Goal: Task Accomplishment & Management: Use online tool/utility

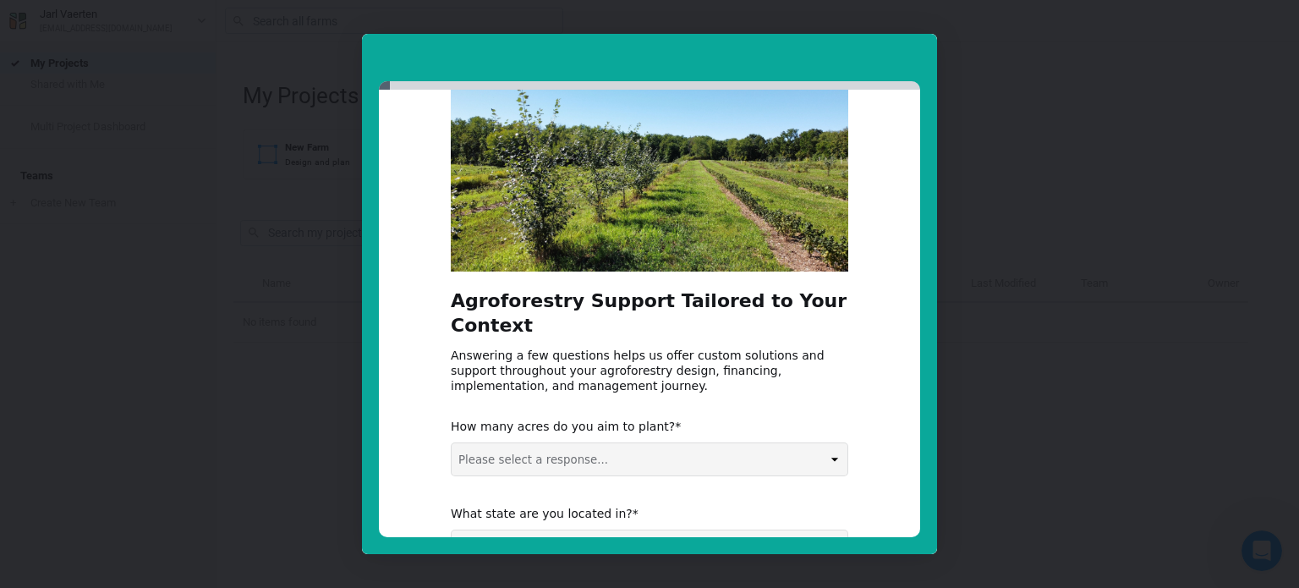
scroll to position [294, 0]
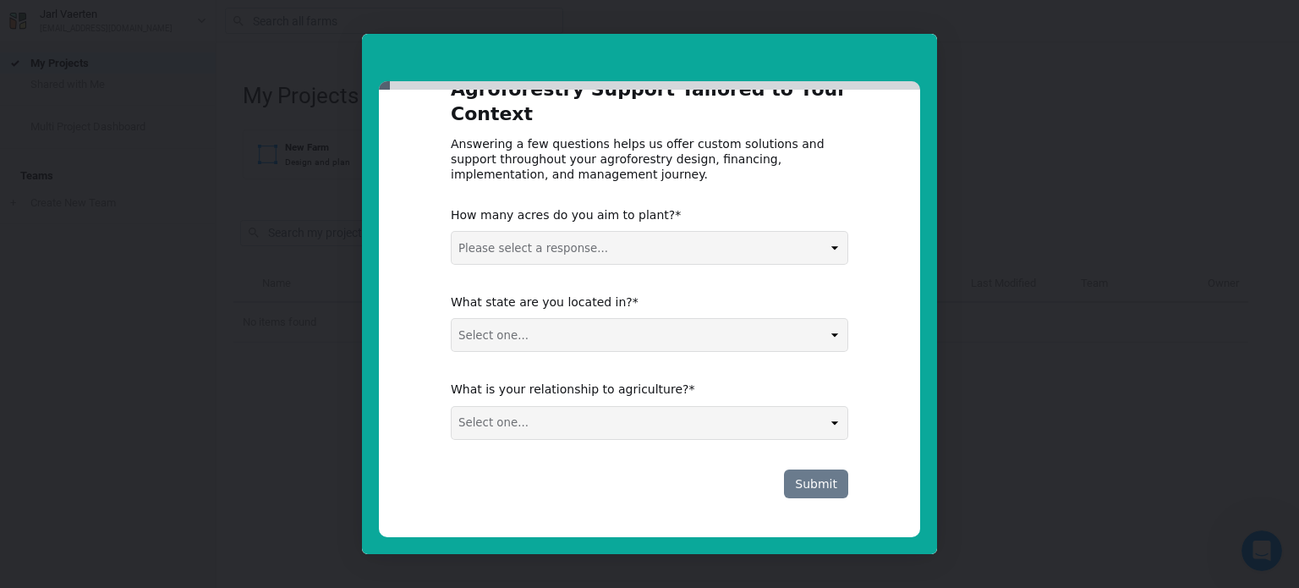
click at [812, 495] on button "Submit" at bounding box center [816, 483] width 64 height 29
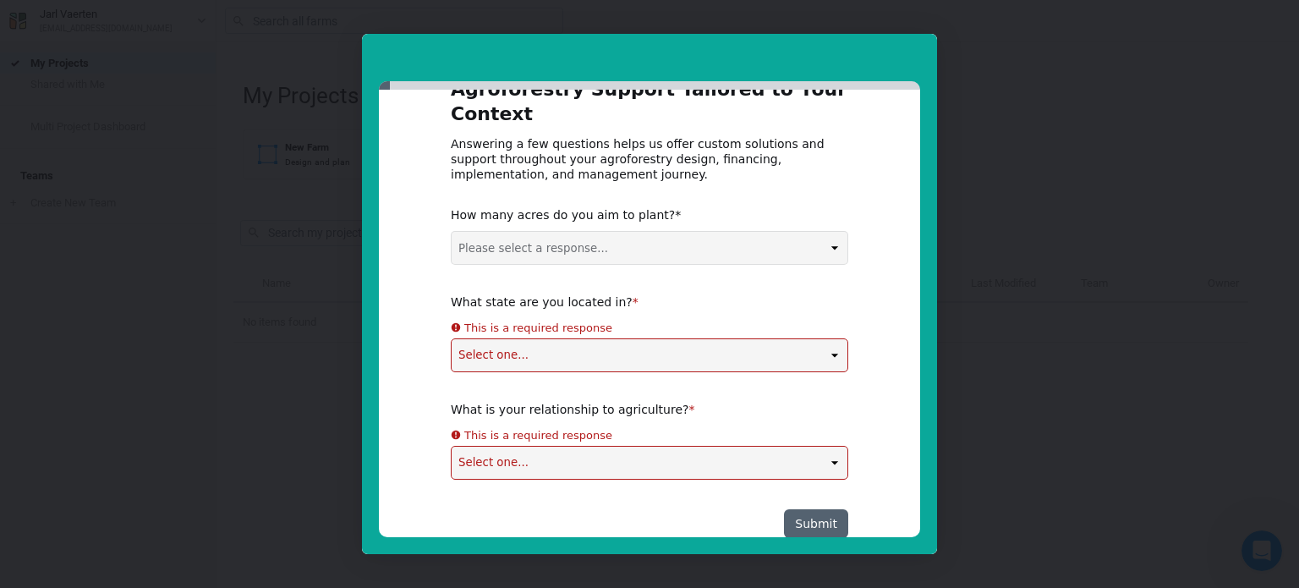
click at [564, 272] on div "Agroforestry Support Tailored to Your Context Answering a few questions helps u…" at bounding box center [650, 187] width 398 height 701
select select "0-5 acres"
click at [452, 232] on select "Please select a response... 0-5 acres 5-50 acres 50-100 acres 100+ acres" at bounding box center [650, 248] width 396 height 32
click at [549, 359] on div "Agroforestry Support Tailored to Your Context Answering a few questions helps u…" at bounding box center [650, 187] width 398 height 701
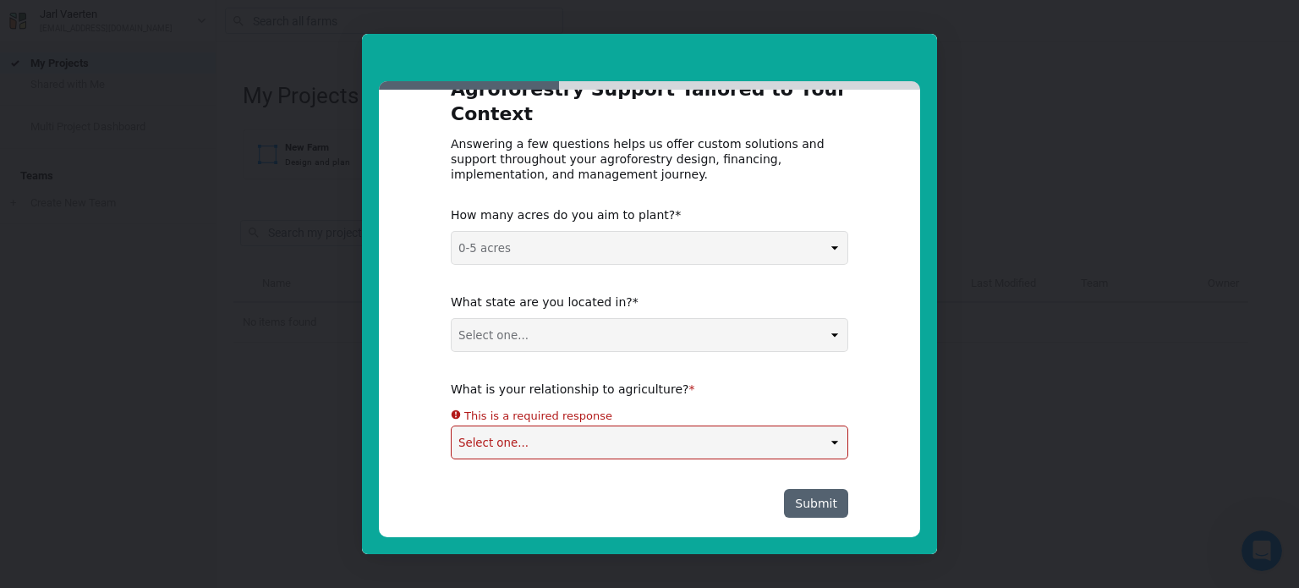
select select "Non-US"
click at [452, 319] on select "Select one... Non-US AL AK AZ AR CA CO CT DE FL GA HI ID IL IN IA KS KY LA ME M…" at bounding box center [650, 335] width 396 height 32
click at [572, 440] on div "Agroforestry Support Tailored to Your Context Answering a few questions helps u…" at bounding box center [650, 177] width 398 height 681
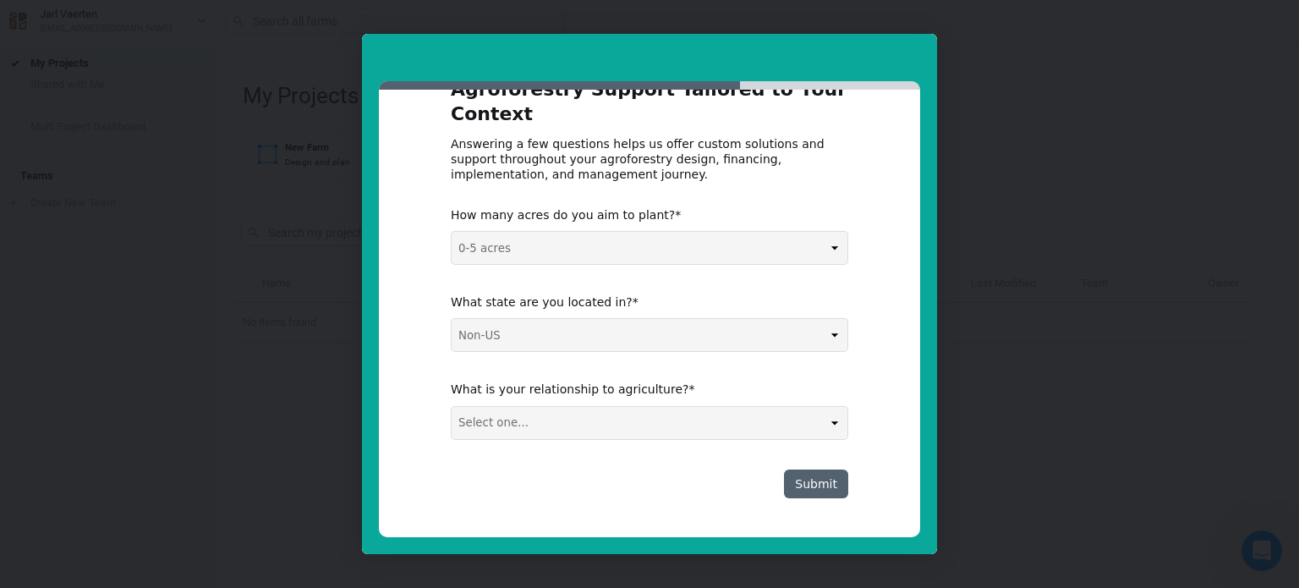
select select "Technical Service Provider / Agronomic Advisory"
click at [452, 407] on select "Select one... Agribusiness / Co-op Farmer / Landowner Agri-Food Supply Chain Fo…" at bounding box center [650, 423] width 396 height 32
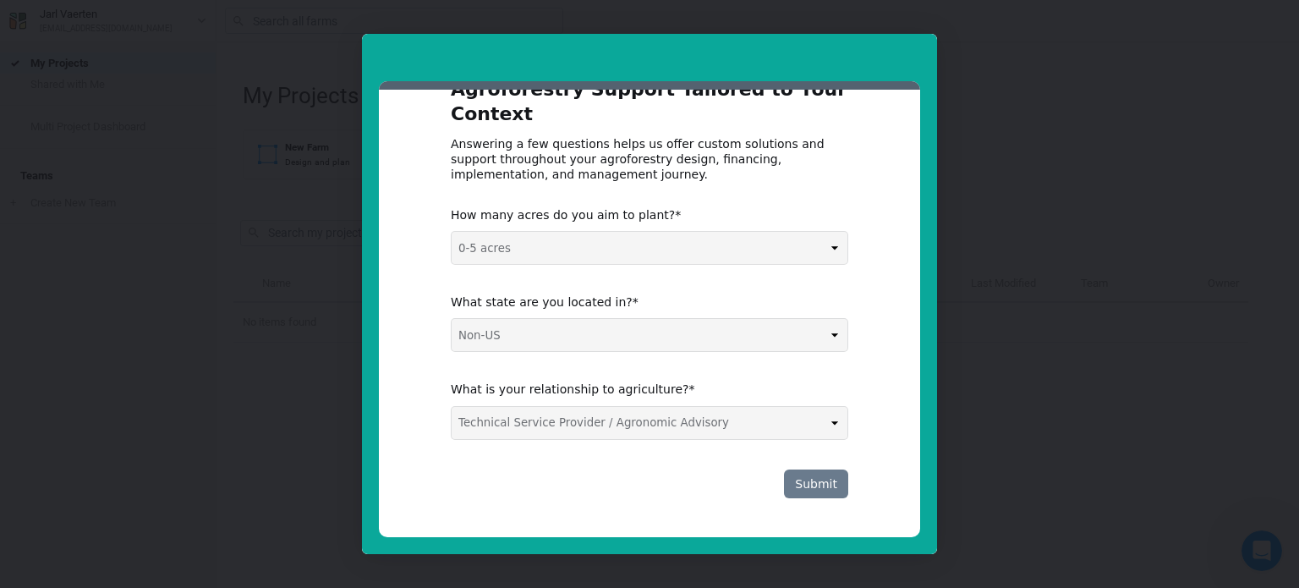
click at [829, 492] on button "Submit" at bounding box center [816, 483] width 64 height 29
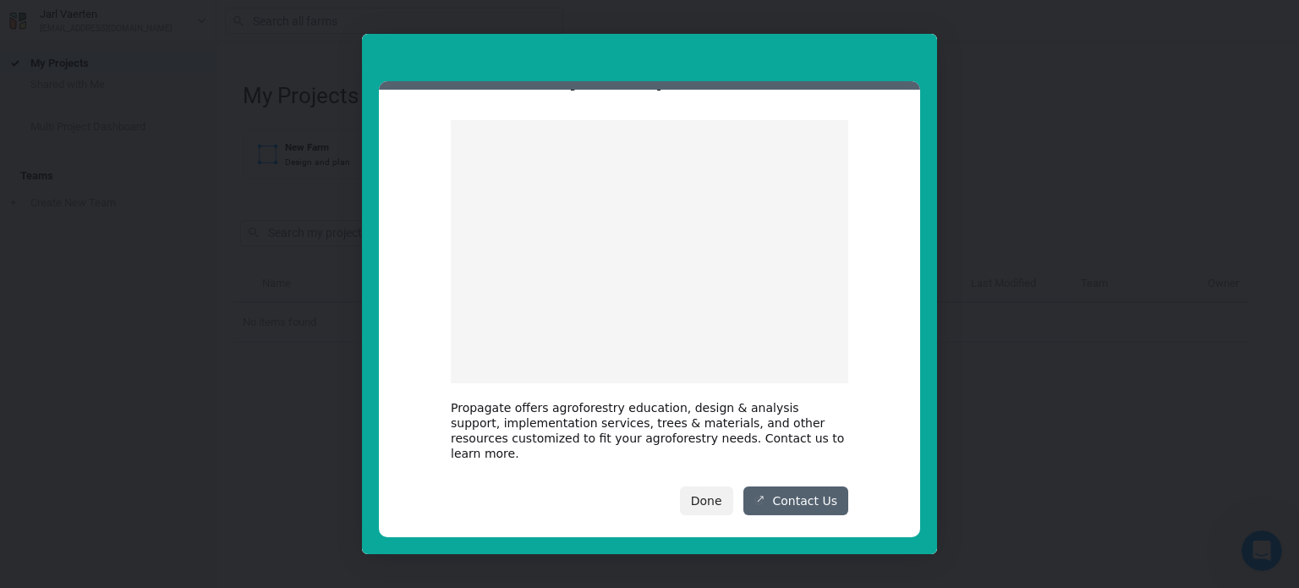
scroll to position [64, 0]
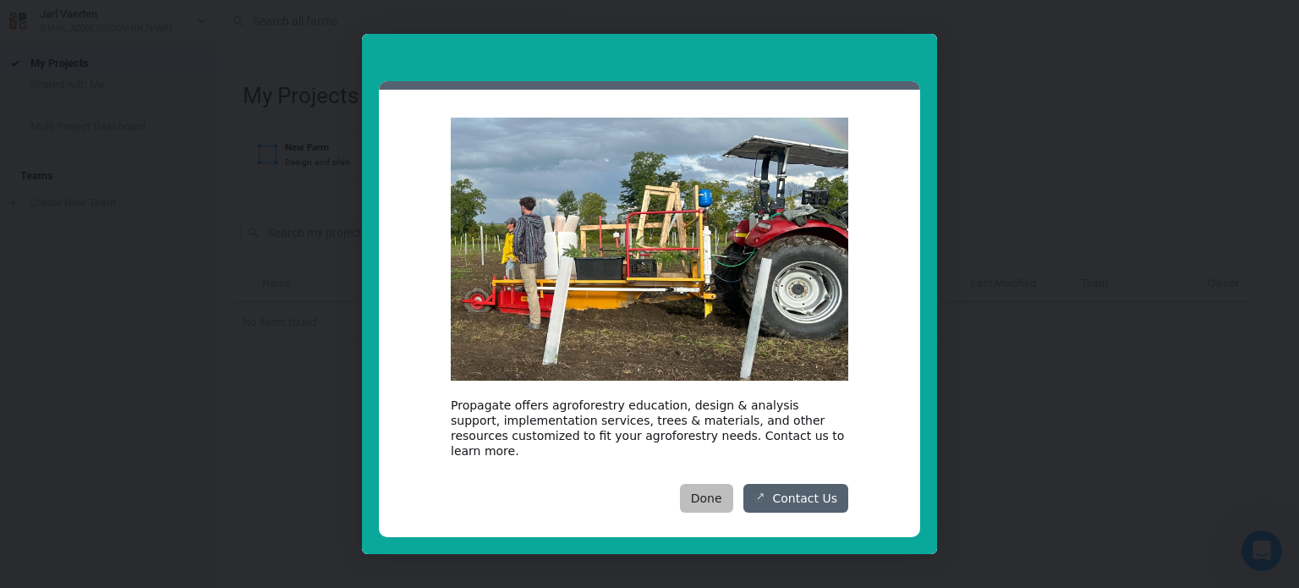
click at [712, 484] on button "Done" at bounding box center [706, 498] width 53 height 29
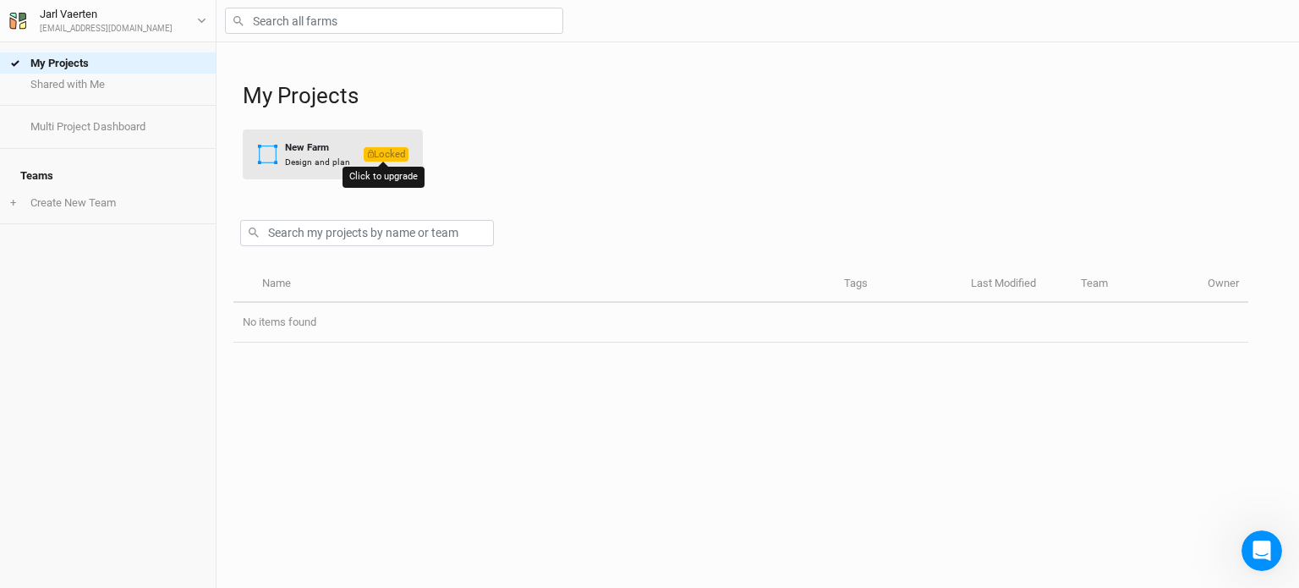
click at [370, 155] on icon "button" at bounding box center [371, 154] width 6 height 8
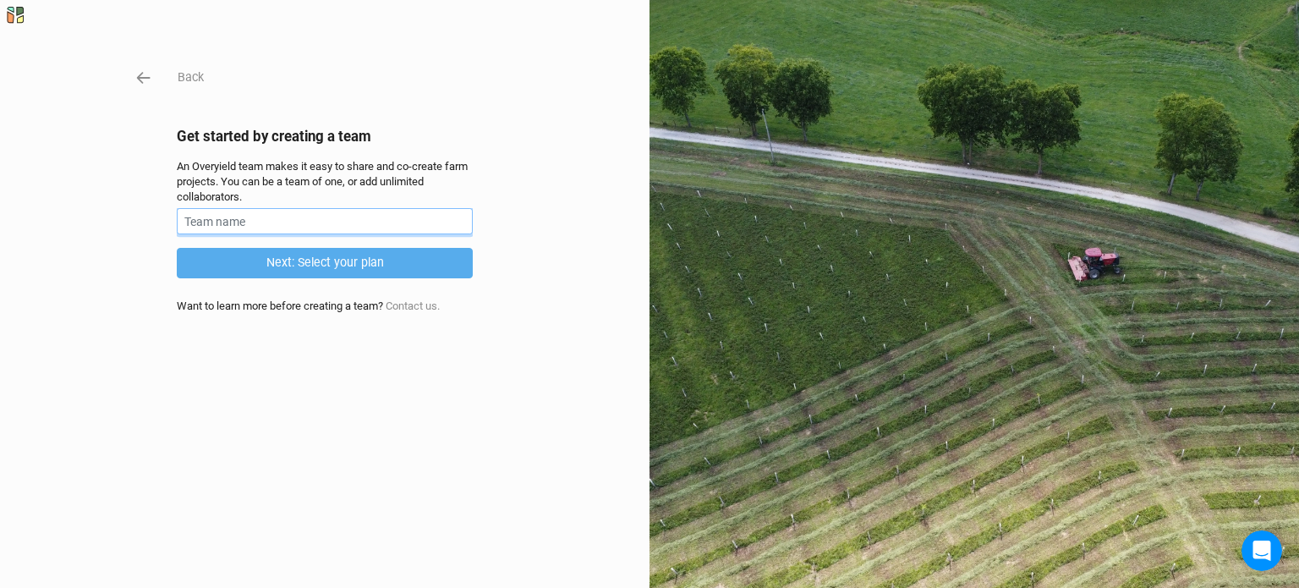
click at [249, 219] on input "text" at bounding box center [325, 221] width 296 height 26
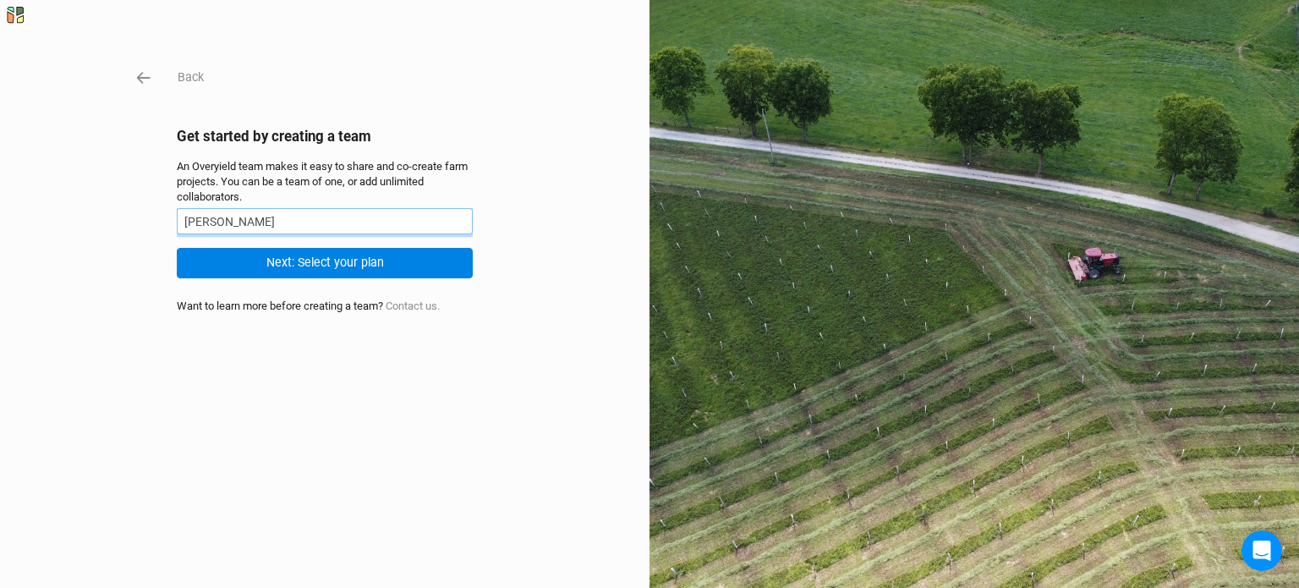
type input "J"
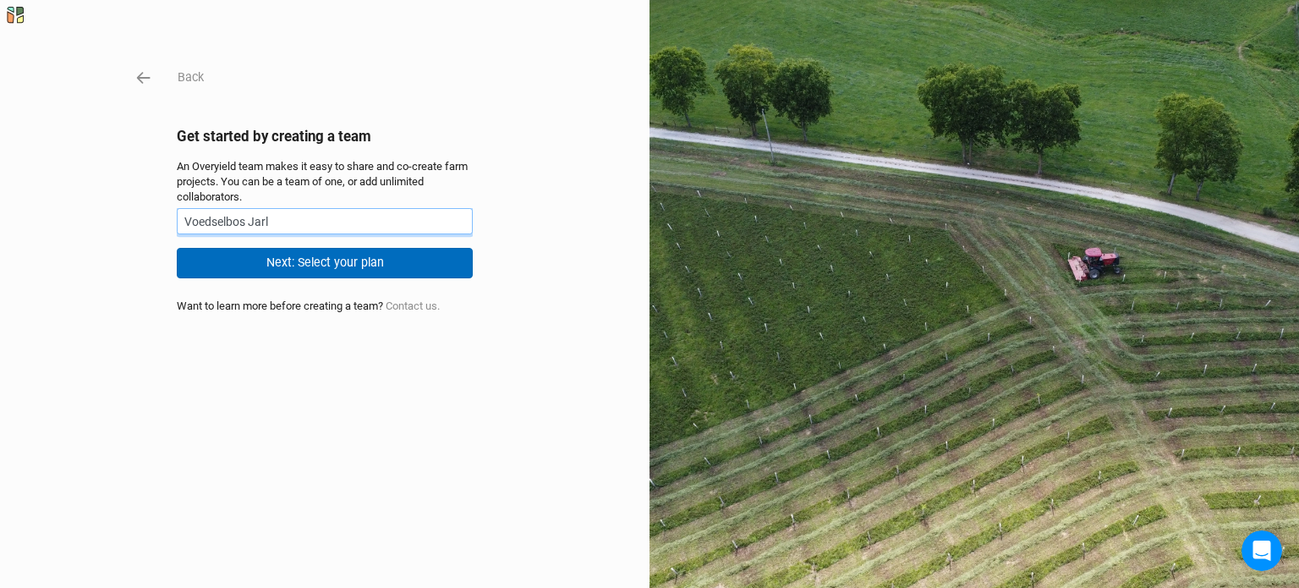
type input "Voedselbos Jarl"
click at [292, 262] on button "Next: Select your plan" at bounding box center [325, 263] width 296 height 30
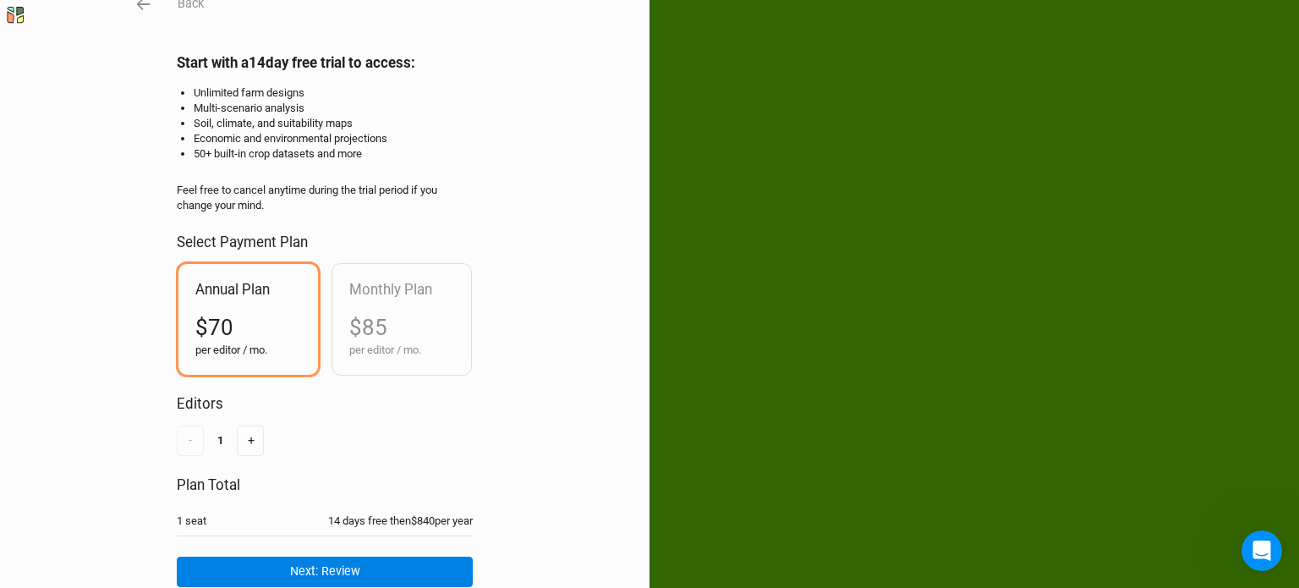
scroll to position [67, 0]
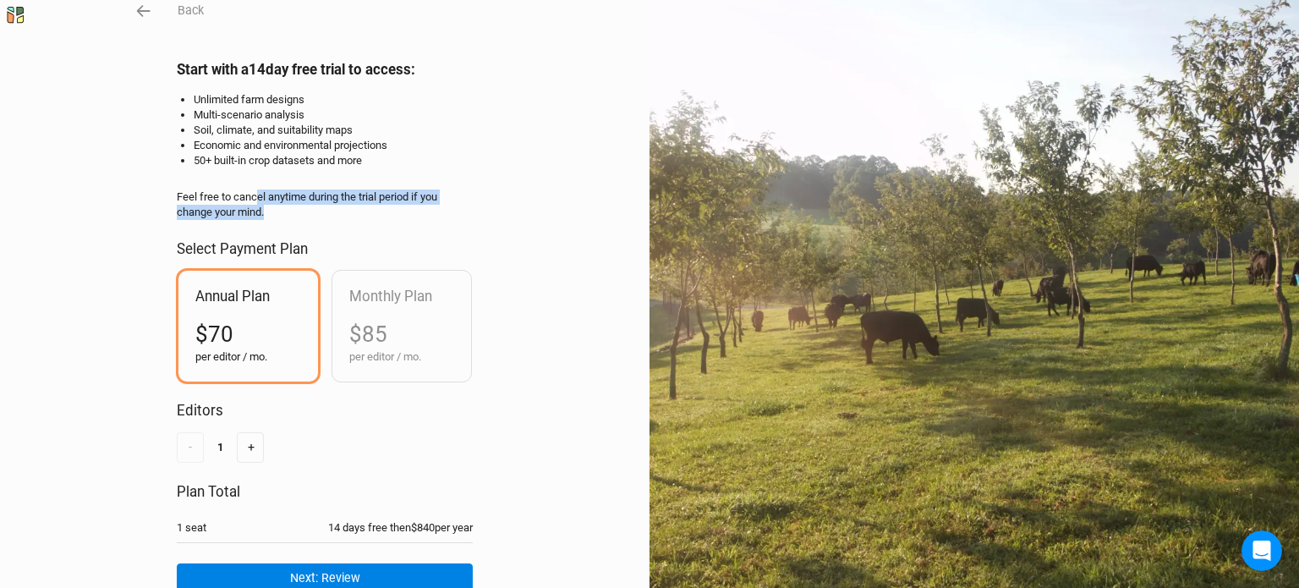
drag, startPoint x: 255, startPoint y: 196, endPoint x: 288, endPoint y: 215, distance: 37.9
click at [288, 213] on div "Feel free to cancel anytime during the trial period if you change your mind." at bounding box center [325, 204] width 296 height 30
click at [288, 215] on div "Feel free to cancel anytime during the trial period if you change your mind." at bounding box center [325, 204] width 296 height 30
drag, startPoint x: 245, startPoint y: 198, endPoint x: 267, endPoint y: 211, distance: 25.8
click at [267, 211] on div "Feel free to cancel anytime during the trial period if you change your mind." at bounding box center [325, 204] width 296 height 30
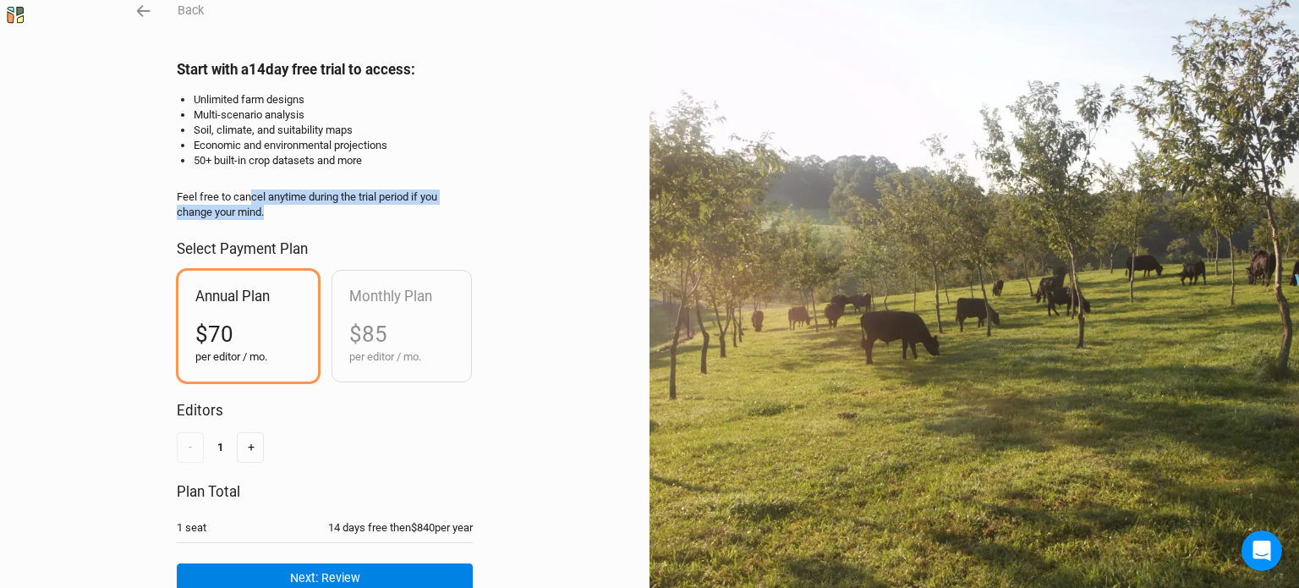
click at [267, 211] on div "Feel free to cancel anytime during the trial period if you change your mind." at bounding box center [325, 204] width 296 height 30
drag, startPoint x: 255, startPoint y: 200, endPoint x: 283, endPoint y: 213, distance: 31.4
click at [281, 212] on div "Feel free to cancel anytime during the trial period if you change your mind." at bounding box center [325, 204] width 296 height 30
click at [283, 213] on div "Feel free to cancel anytime during the trial period if you change your mind." at bounding box center [325, 204] width 296 height 30
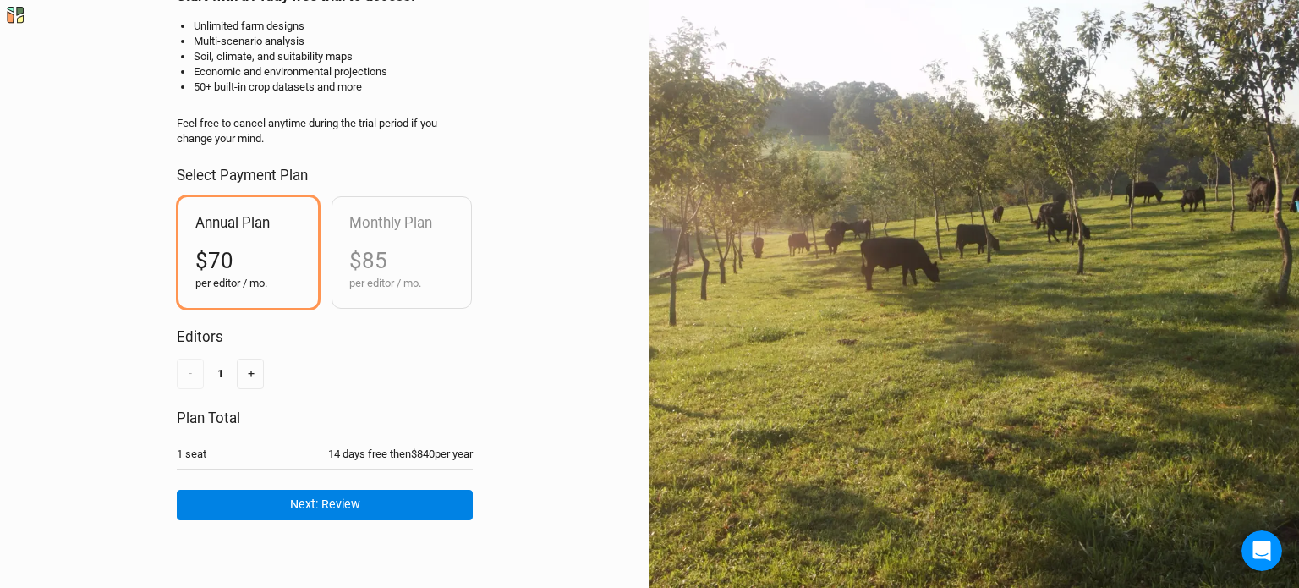
scroll to position [151, 0]
click at [255, 365] on button "+" at bounding box center [250, 374] width 27 height 30
click at [250, 365] on button "+" at bounding box center [250, 374] width 27 height 30
click at [196, 359] on button "-" at bounding box center [190, 374] width 27 height 30
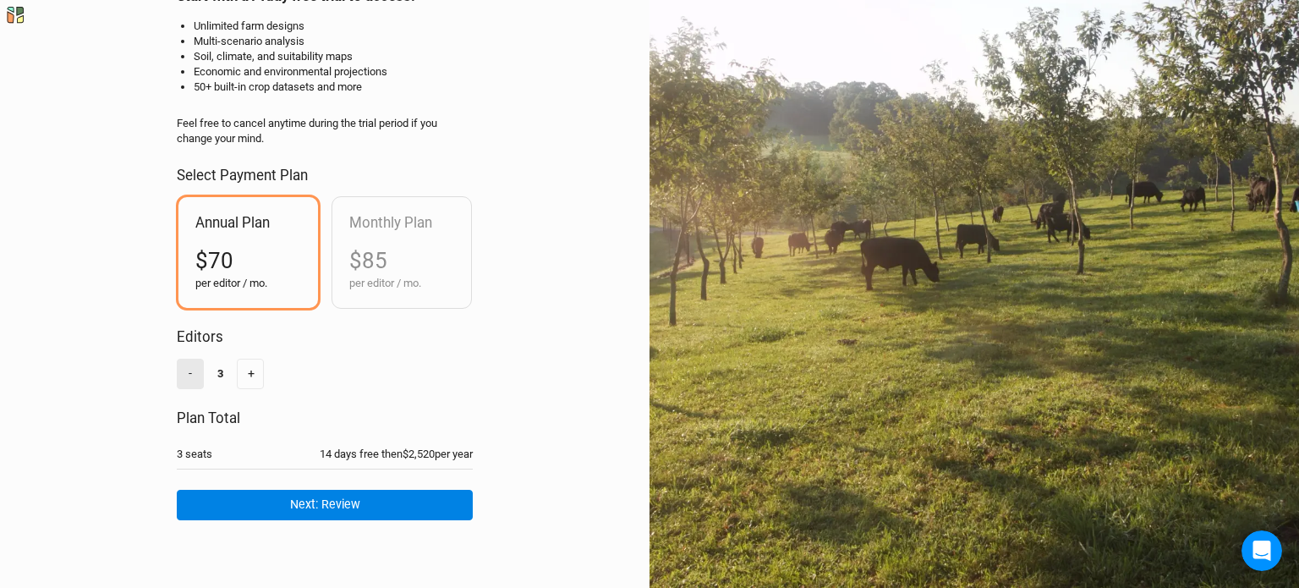
click at [196, 359] on button "-" at bounding box center [190, 374] width 27 height 30
click at [240, 328] on h2 "Editors" at bounding box center [325, 336] width 296 height 17
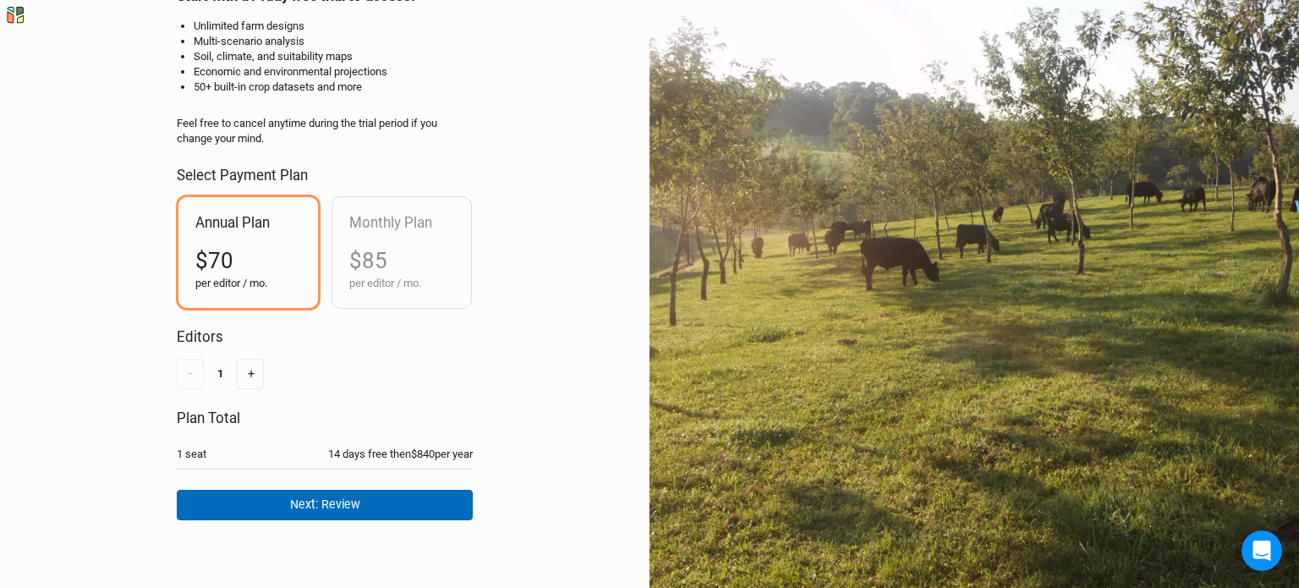
click at [345, 490] on button "Next: Review" at bounding box center [325, 505] width 296 height 30
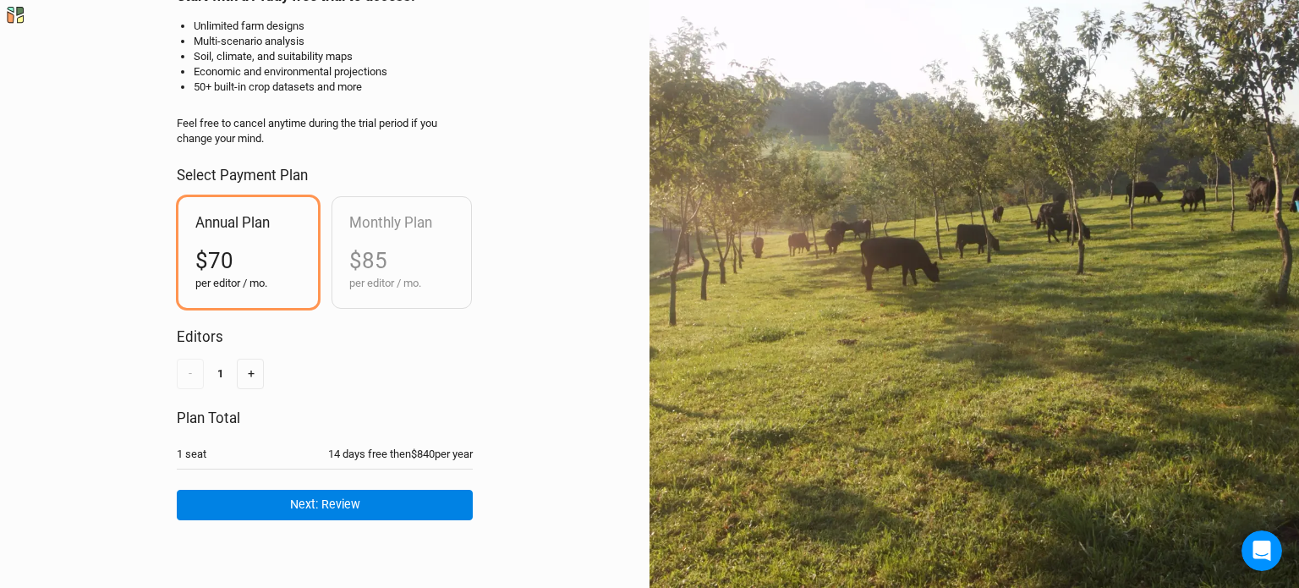
scroll to position [0, 0]
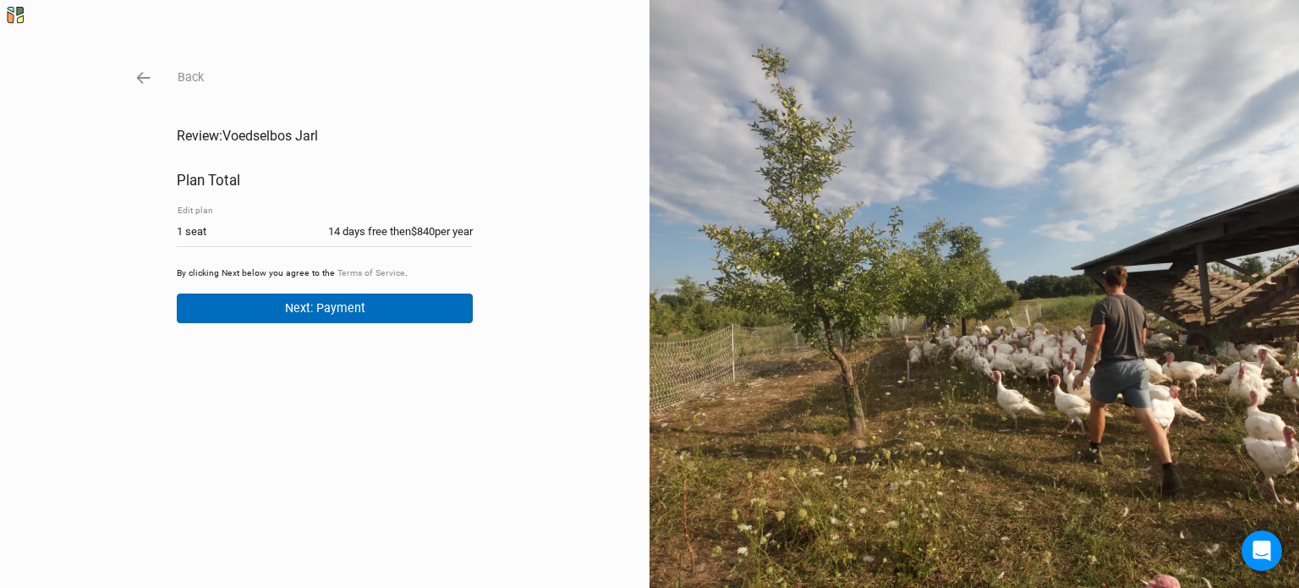
click at [310, 321] on button "Next: Payment" at bounding box center [325, 309] width 296 height 30
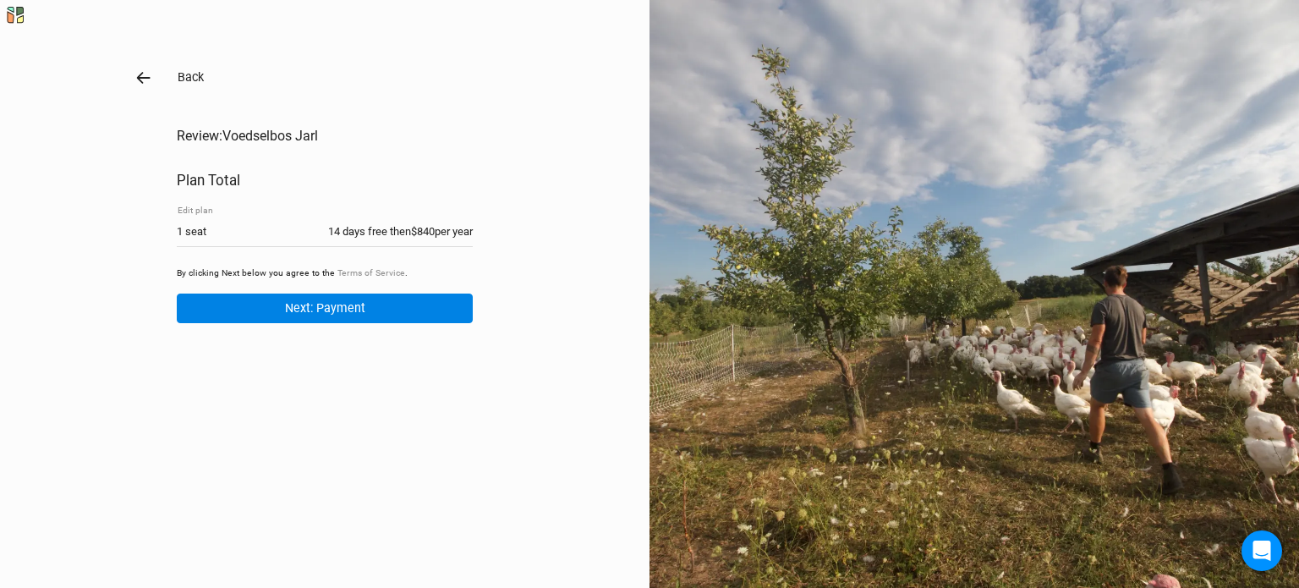
click at [134, 74] on icon "button" at bounding box center [143, 78] width 19 height 19
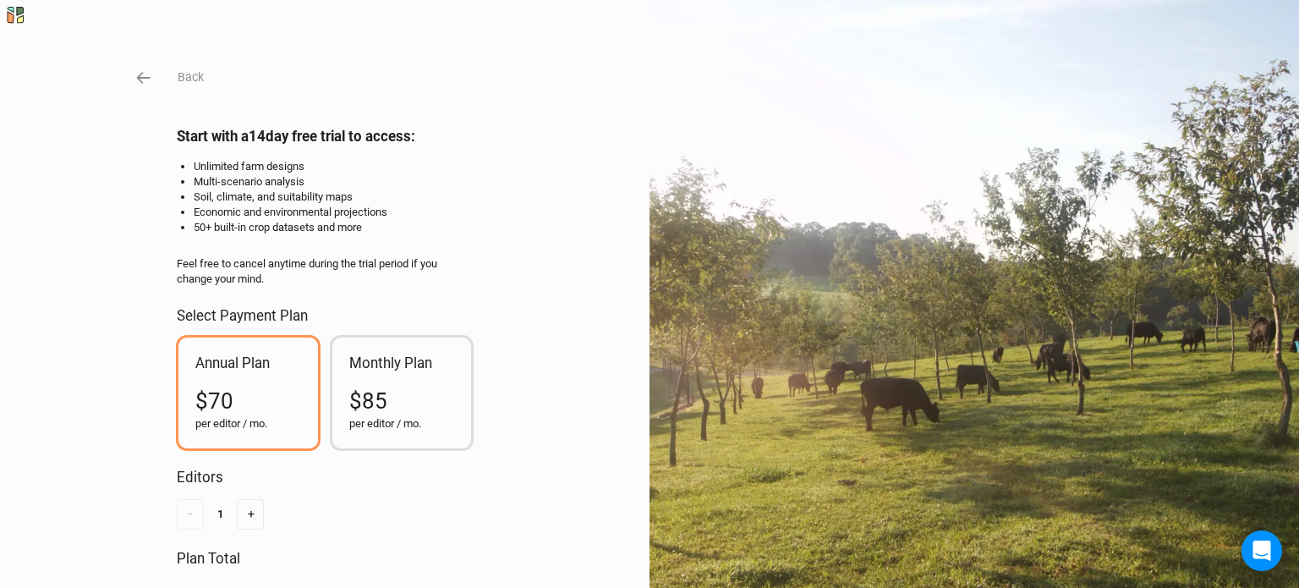
click at [376, 378] on div "Monthly Plan $85 per editor / mo." at bounding box center [402, 393] width 140 height 111
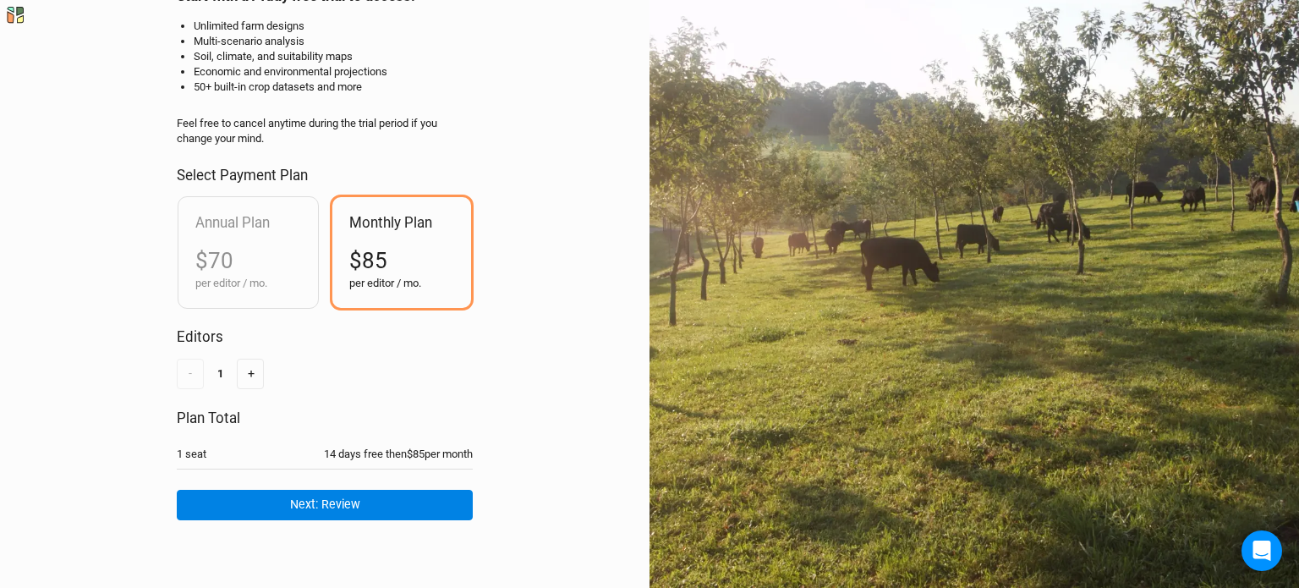
scroll to position [151, 0]
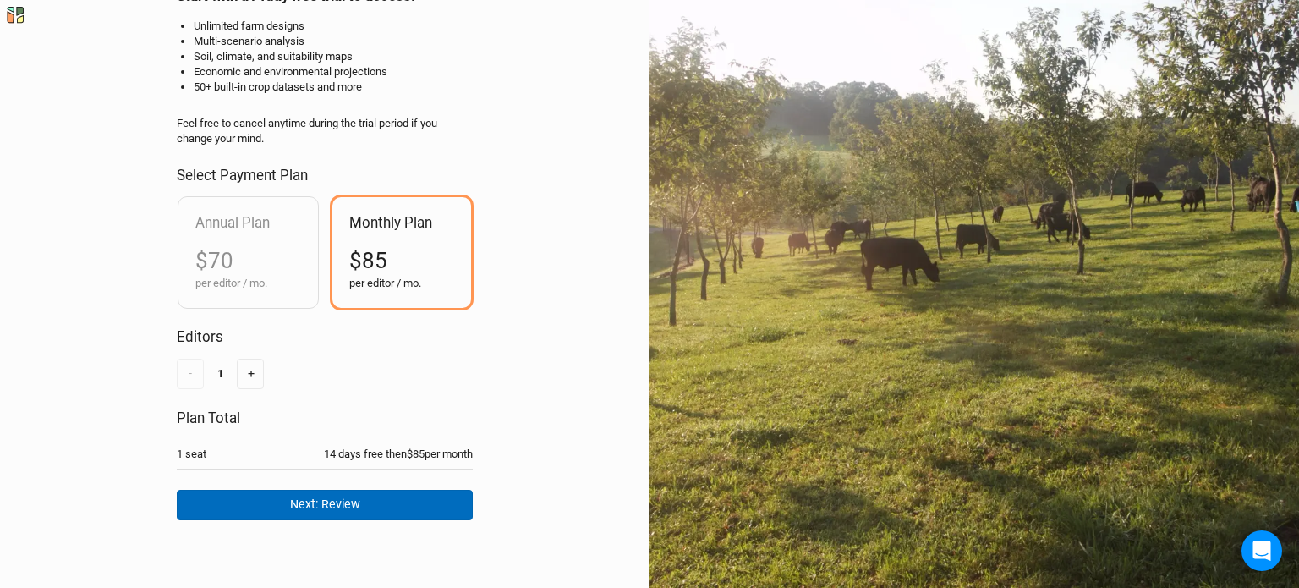
click at [338, 490] on button "Next: Review" at bounding box center [325, 505] width 296 height 30
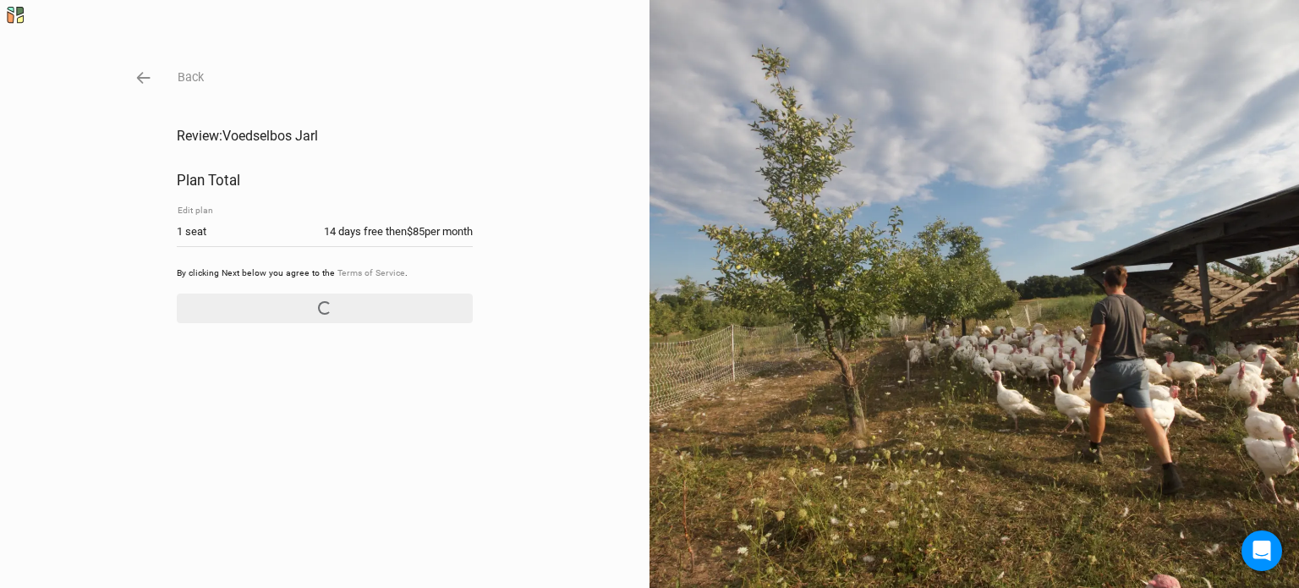
scroll to position [0, 0]
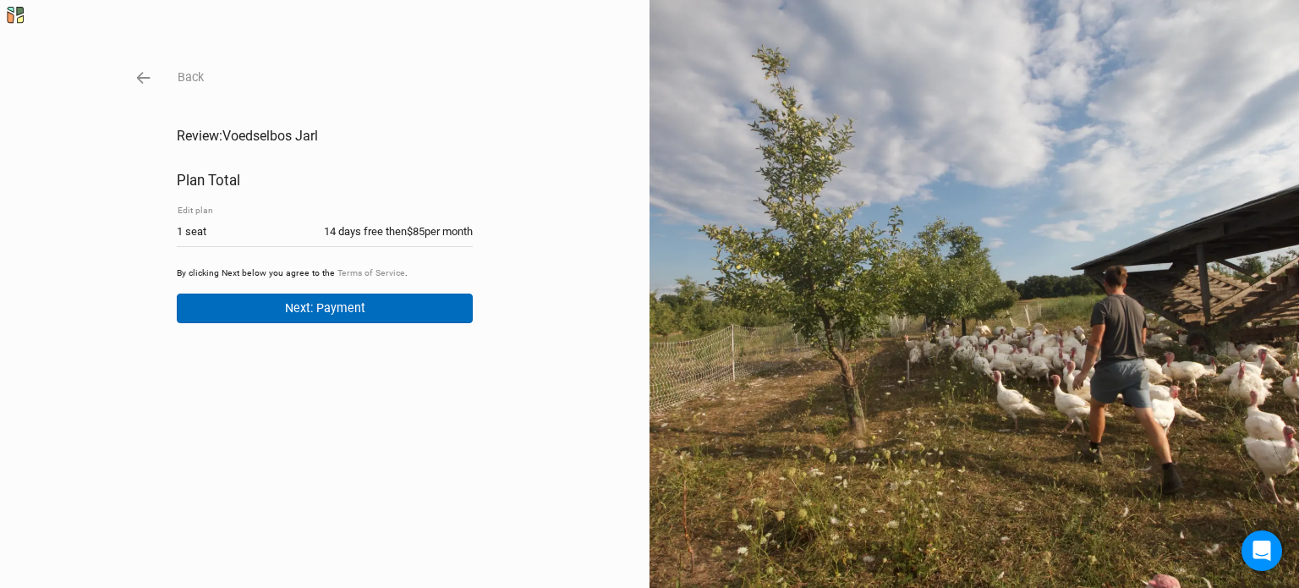
click at [357, 314] on button "Next: Payment" at bounding box center [325, 309] width 296 height 30
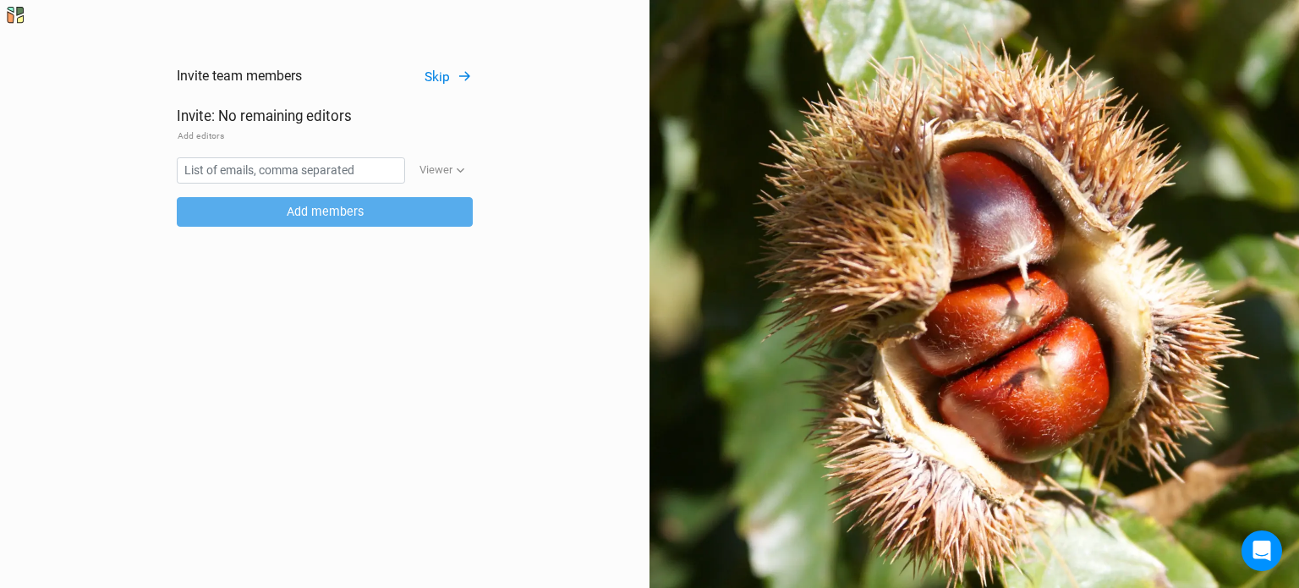
click at [427, 72] on button "Skip" at bounding box center [448, 77] width 49 height 19
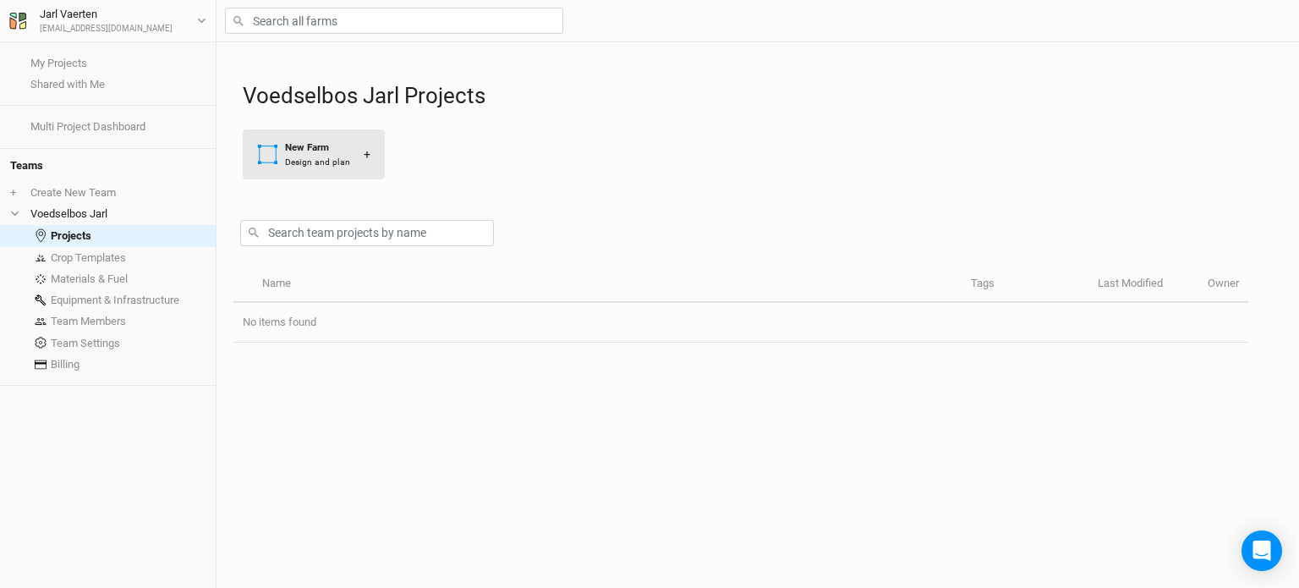
click at [301, 150] on div "New Farm" at bounding box center [317, 147] width 65 height 14
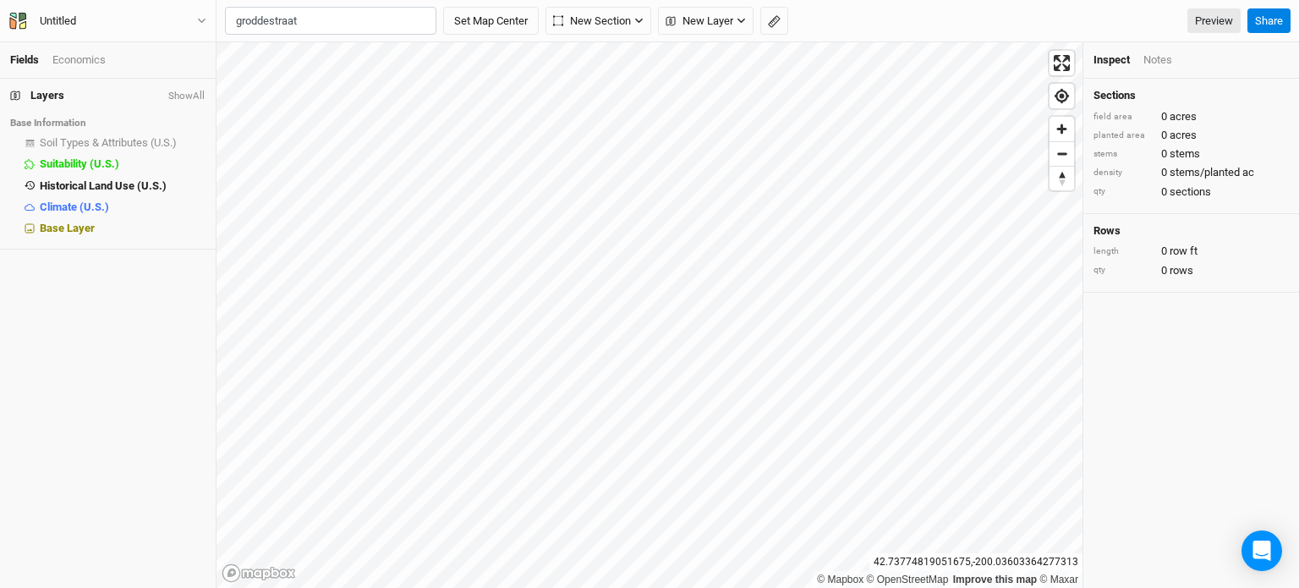
click at [329, 62] on div "Groddestraat" at bounding box center [365, 56] width 211 height 14
type input "Groddestraat, 3111 Rotselaar, Flemish Brabant, Belgium"
click at [619, 19] on span "New Section" at bounding box center [592, 21] width 78 height 17
click at [694, 19] on span "New Layer" at bounding box center [700, 21] width 68 height 17
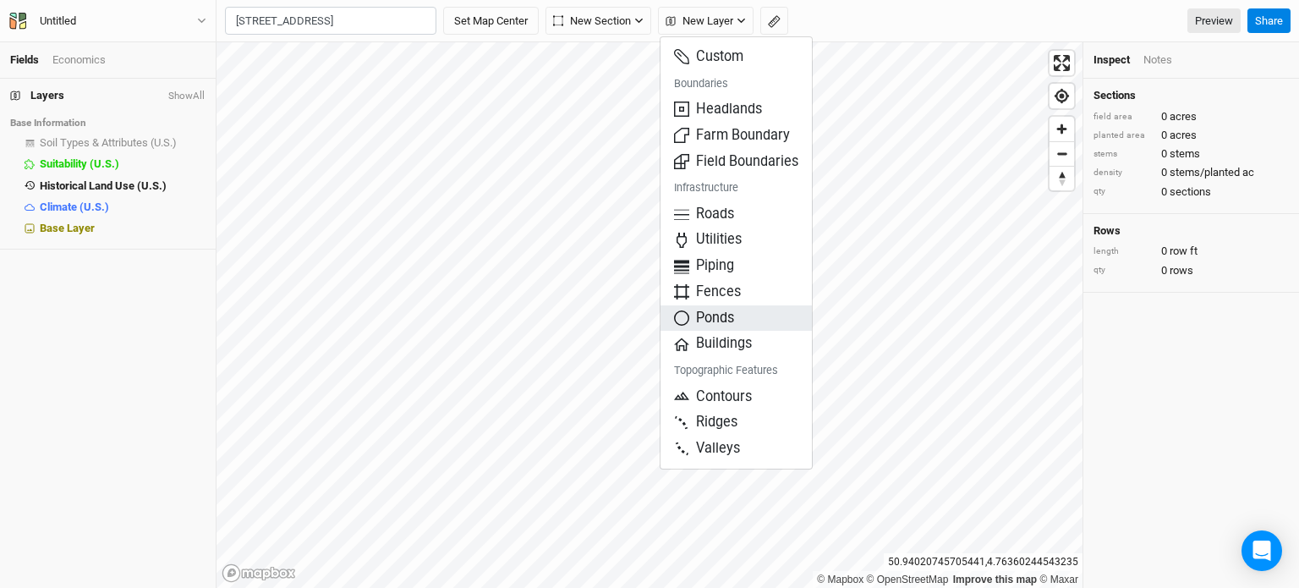
click at [697, 316] on span "Ponds" at bounding box center [704, 318] width 60 height 19
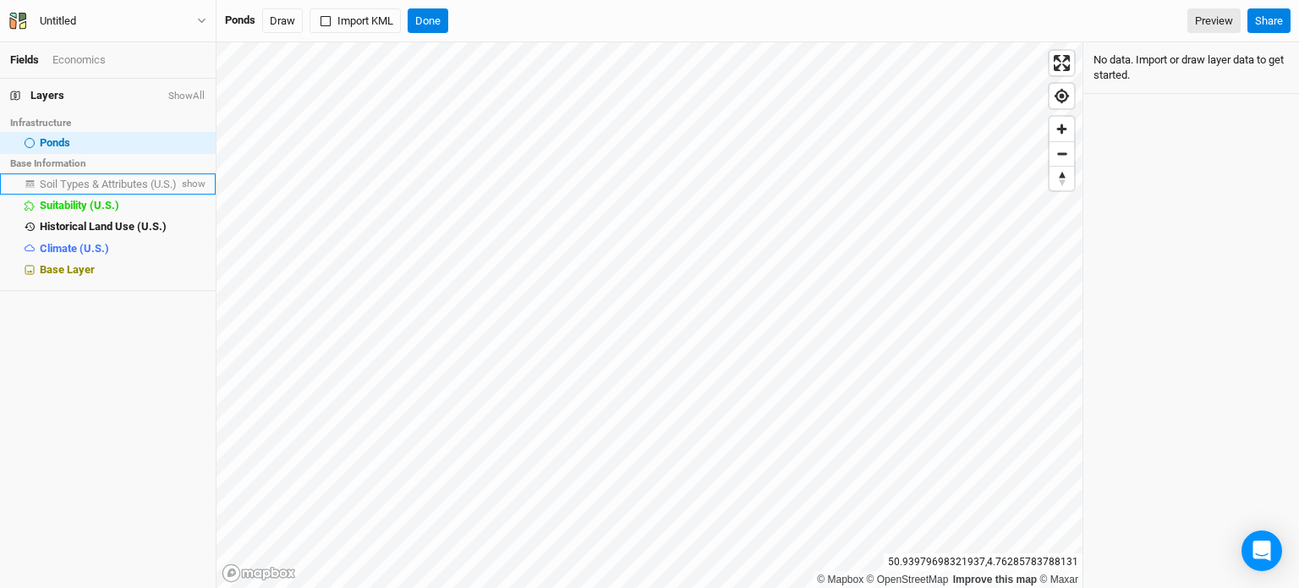
click at [118, 181] on span "Soil Types & Attributes (U.S.)" at bounding box center [108, 184] width 137 height 13
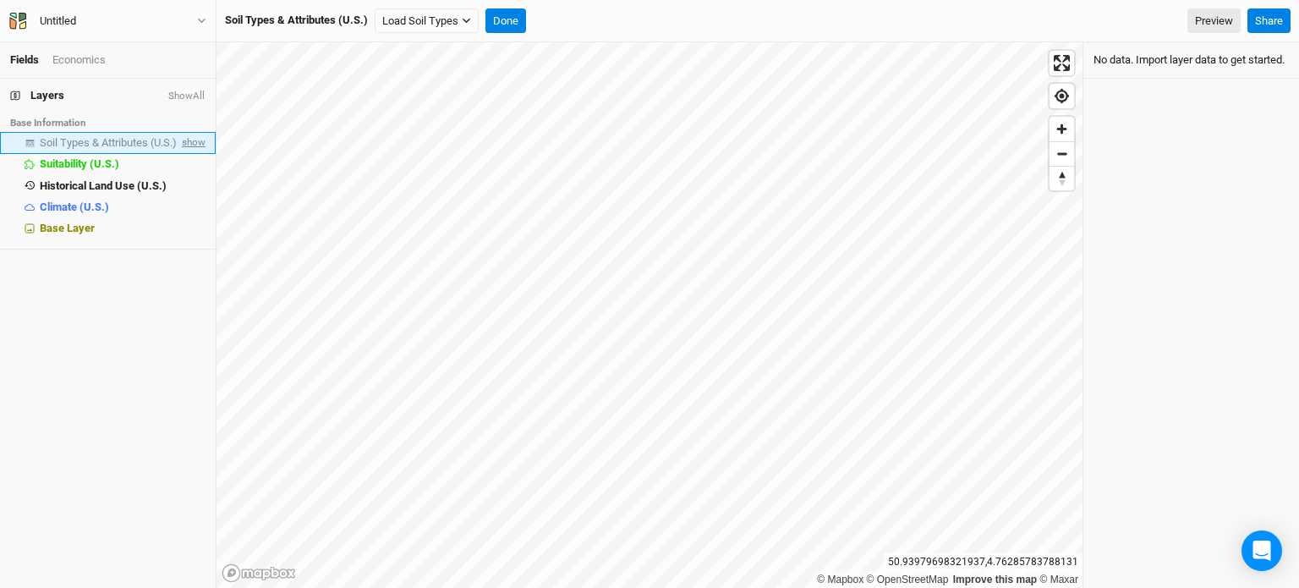
click at [181, 142] on span "show" at bounding box center [191, 143] width 27 height 21
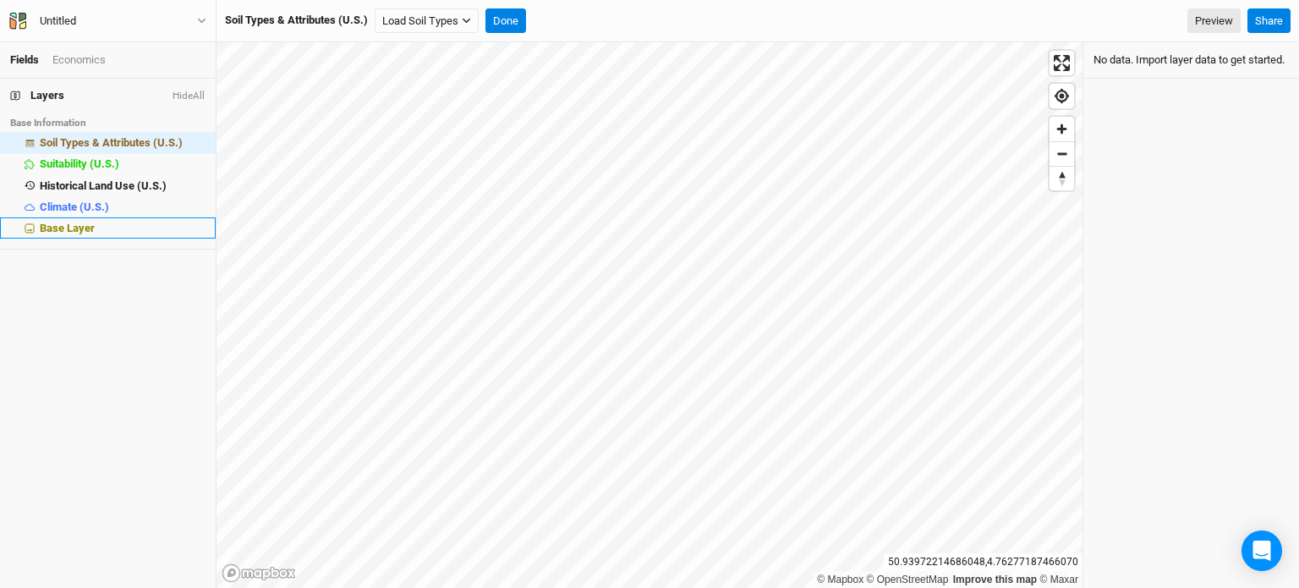
click at [67, 226] on span "Base Layer" at bounding box center [67, 228] width 55 height 13
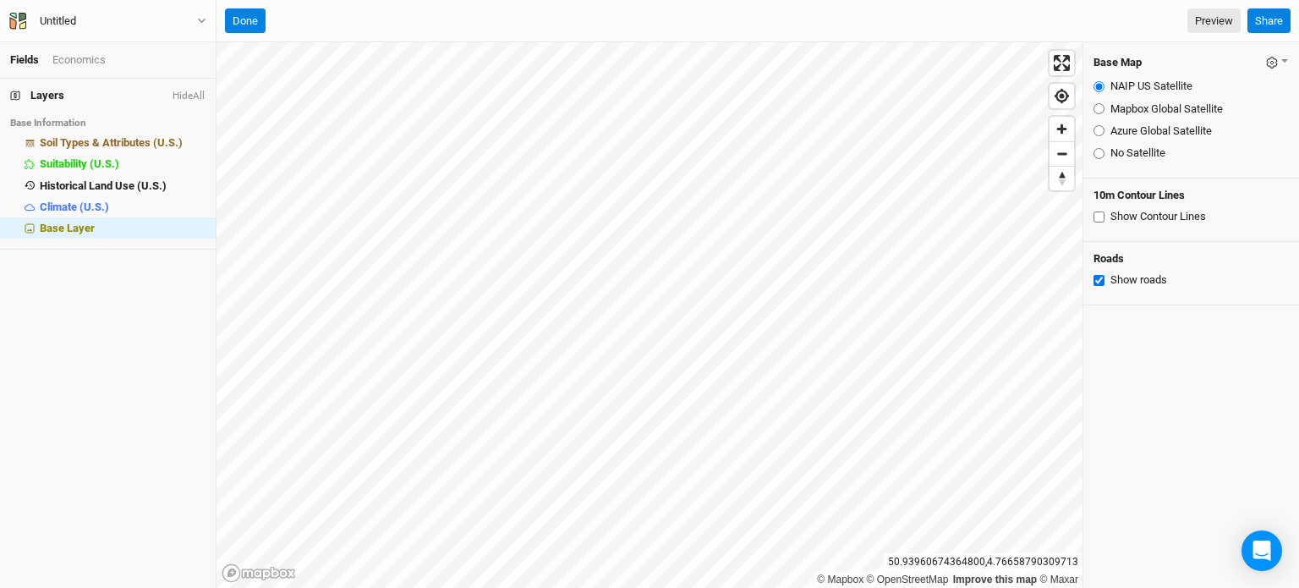
click at [1102, 132] on input "Azure Global Satellite" at bounding box center [1099, 130] width 11 height 11
radio input "true"
click at [1098, 108] on input "Mapbox Global Satellite" at bounding box center [1099, 108] width 11 height 11
radio input "true"
click at [1097, 88] on input "NAIP US Satellite" at bounding box center [1099, 86] width 11 height 11
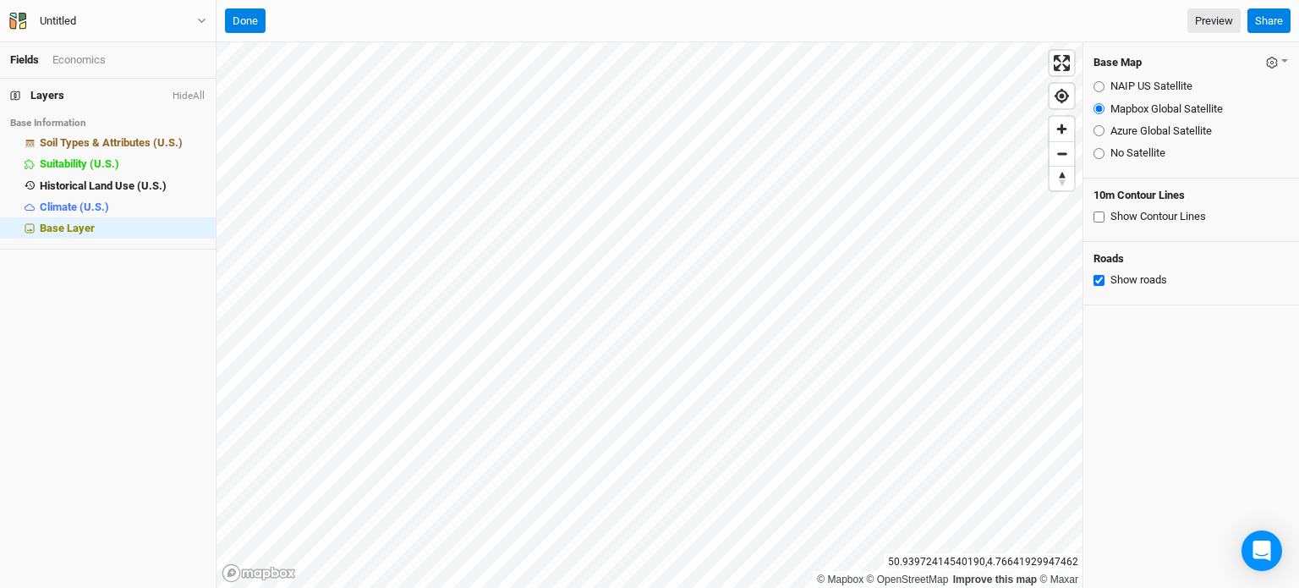
radio input "true"
click at [1105, 106] on div "Mapbox Global Satellite" at bounding box center [1191, 109] width 195 height 15
click at [1100, 134] on input "Azure Global Satellite" at bounding box center [1099, 130] width 11 height 11
radio input "true"
click at [1102, 214] on input "Show Contour Lines" at bounding box center [1099, 216] width 11 height 11
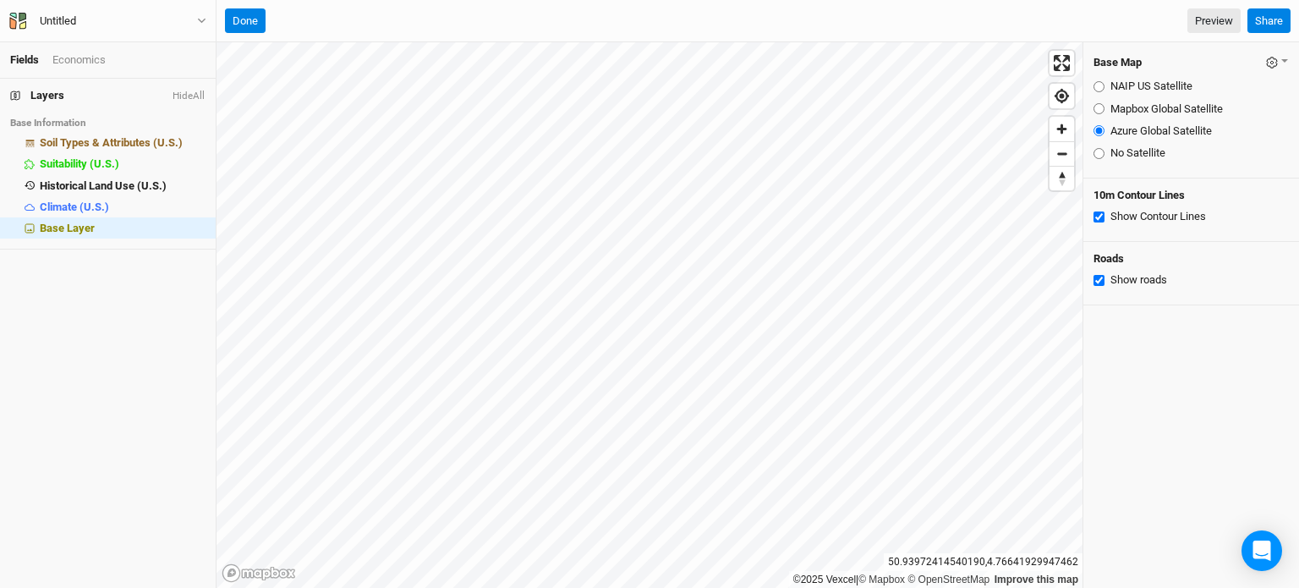
checkbox input "true"
click at [1096, 283] on input "Show roads" at bounding box center [1099, 280] width 11 height 11
checkbox input "true"
click at [1097, 214] on input "Show Contour Lines" at bounding box center [1099, 216] width 11 height 11
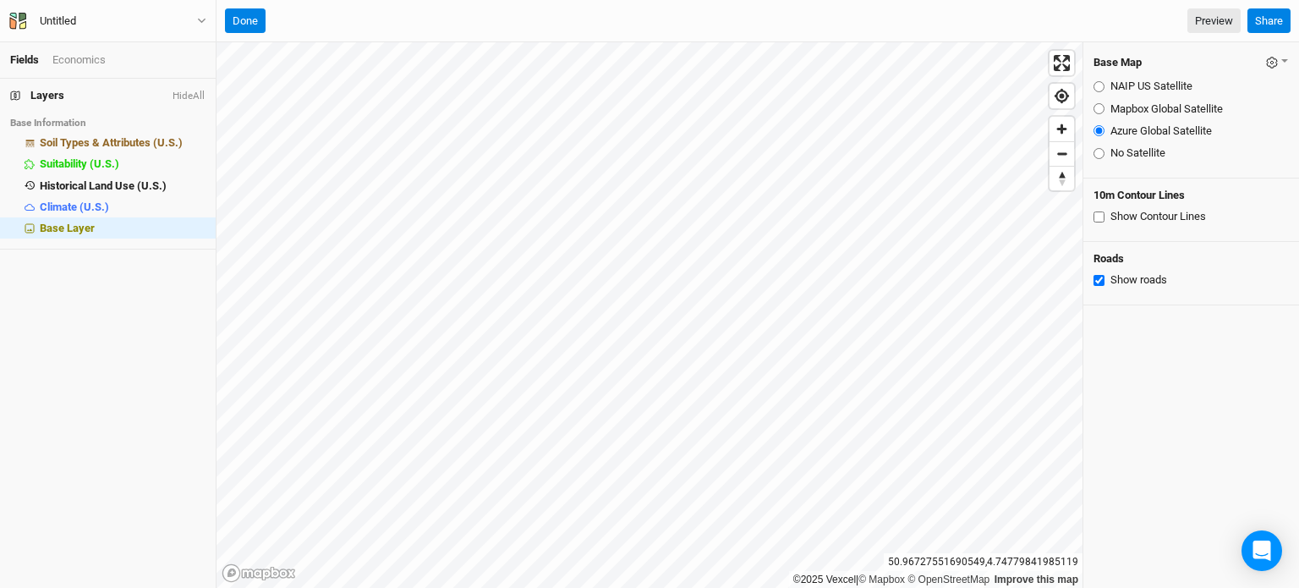
click at [1097, 218] on input "Show Contour Lines" at bounding box center [1099, 216] width 11 height 11
checkbox input "true"
click at [184, 206] on span "hide" at bounding box center [195, 206] width 22 height 21
click at [180, 206] on span "show" at bounding box center [191, 206] width 27 height 21
click at [184, 185] on span "hide" at bounding box center [195, 185] width 22 height 21
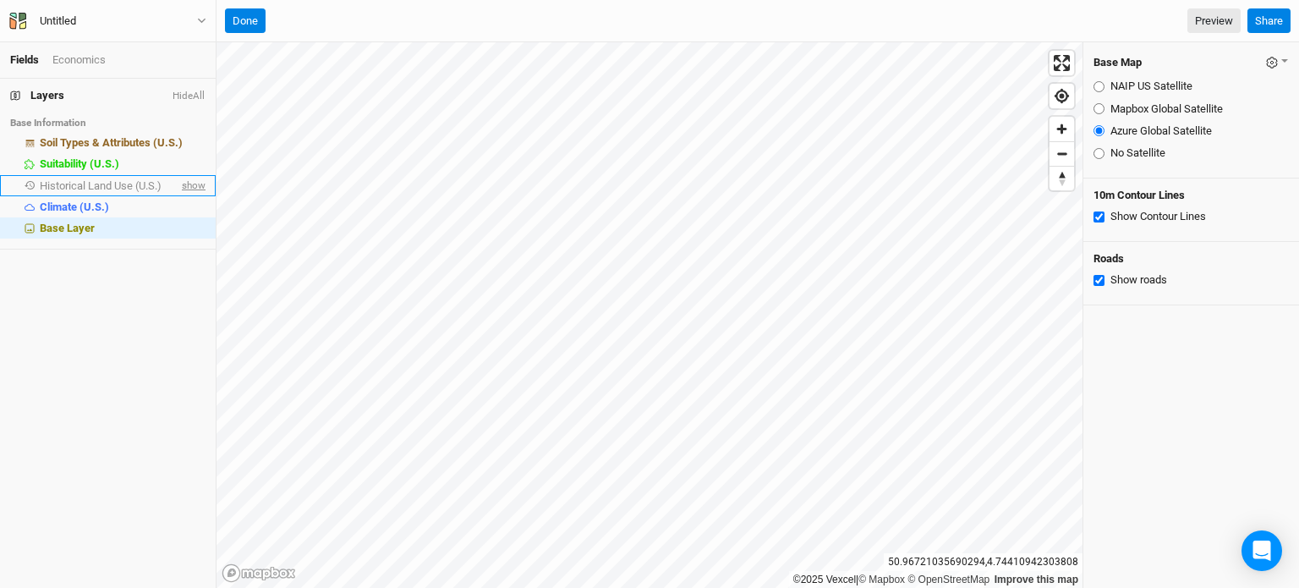
click at [181, 185] on span "show" at bounding box center [191, 185] width 27 height 21
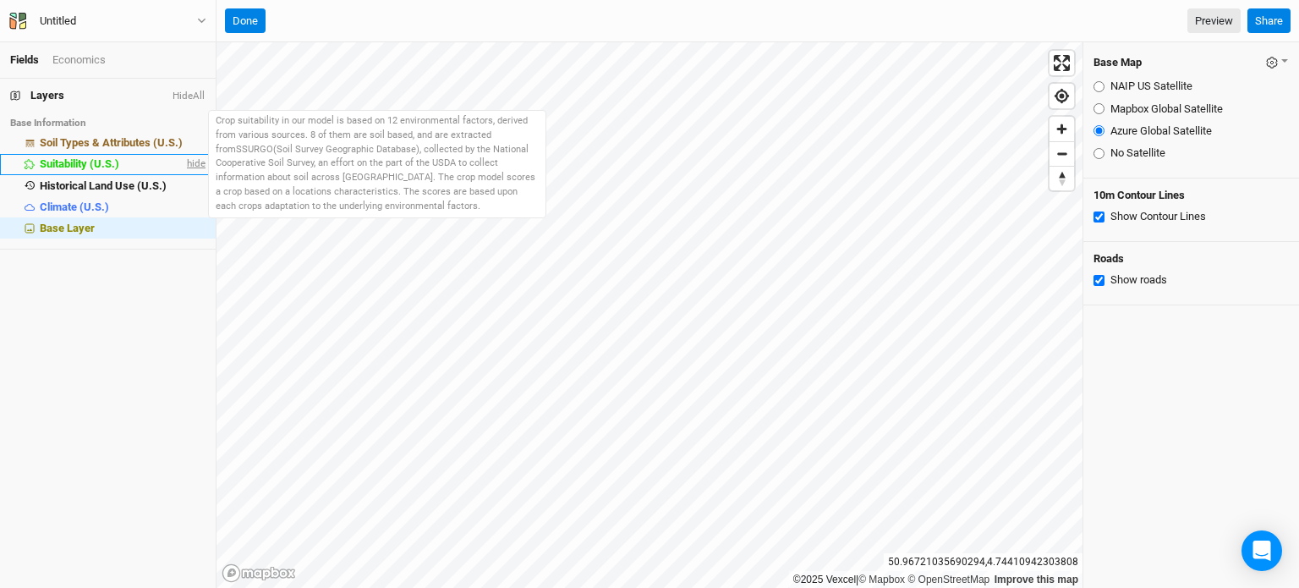
click at [184, 167] on span "hide" at bounding box center [195, 164] width 22 height 21
click at [182, 167] on span "show" at bounding box center [191, 164] width 27 height 21
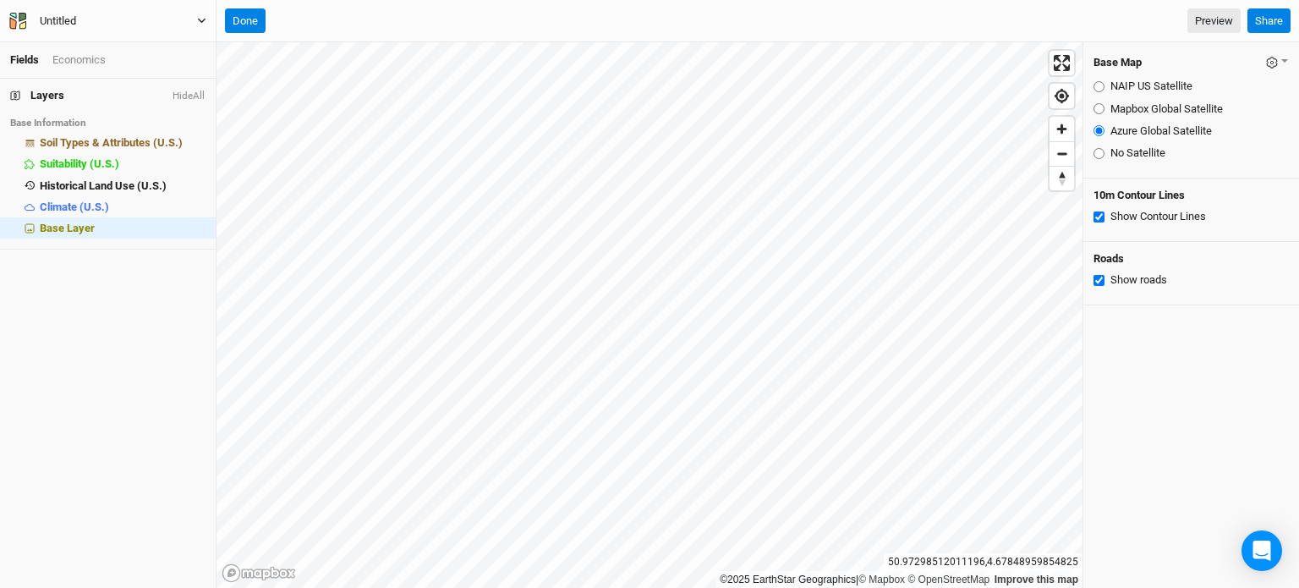
click at [115, 16] on button "Untitled" at bounding box center [107, 21] width 199 height 19
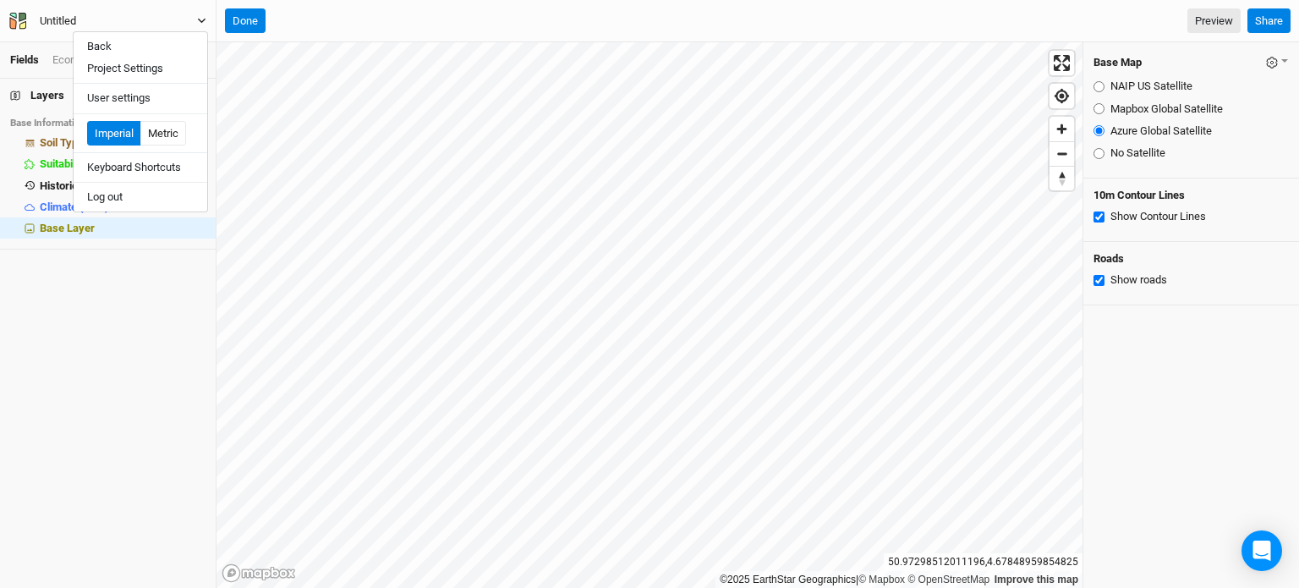
click at [115, 16] on button "Untitled" at bounding box center [107, 21] width 199 height 19
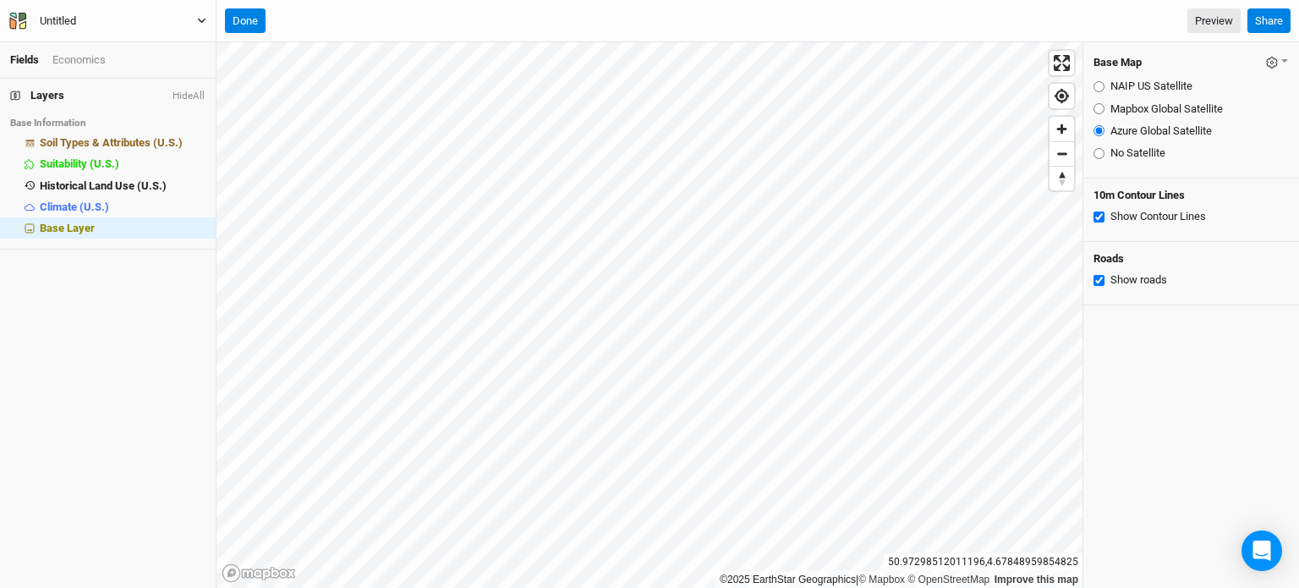
click at [129, 20] on button "Untitled" at bounding box center [107, 21] width 199 height 19
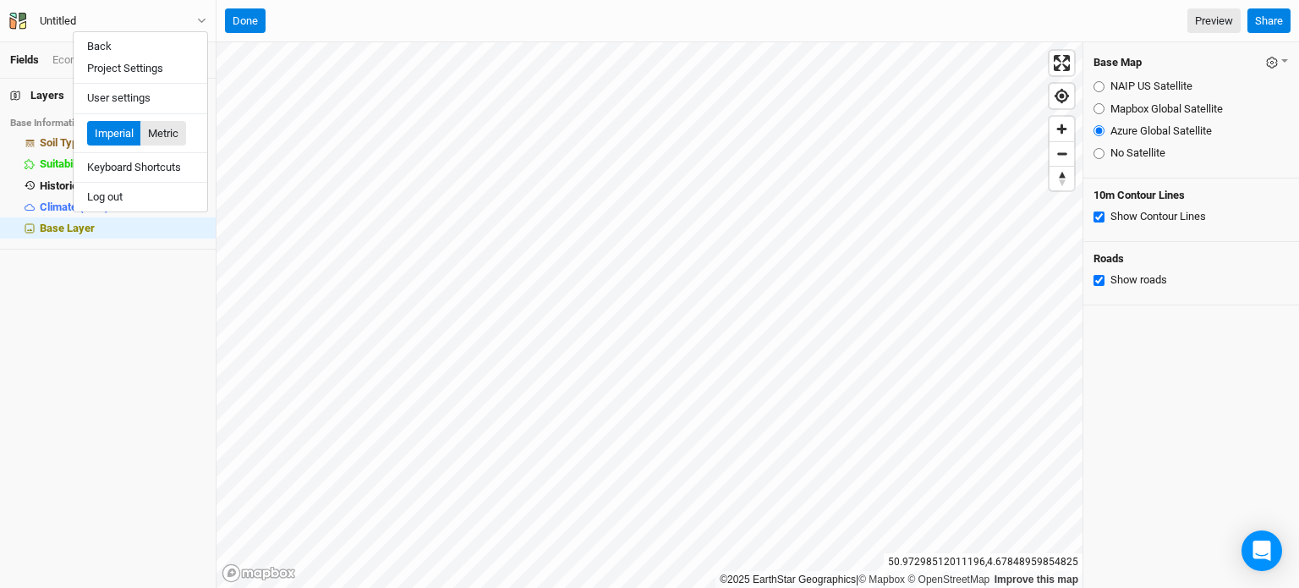
click at [173, 132] on button "Metric" at bounding box center [163, 133] width 46 height 25
click at [308, 24] on div "Done Preview" at bounding box center [733, 20] width 1016 height 25
